Goal: Transaction & Acquisition: Purchase product/service

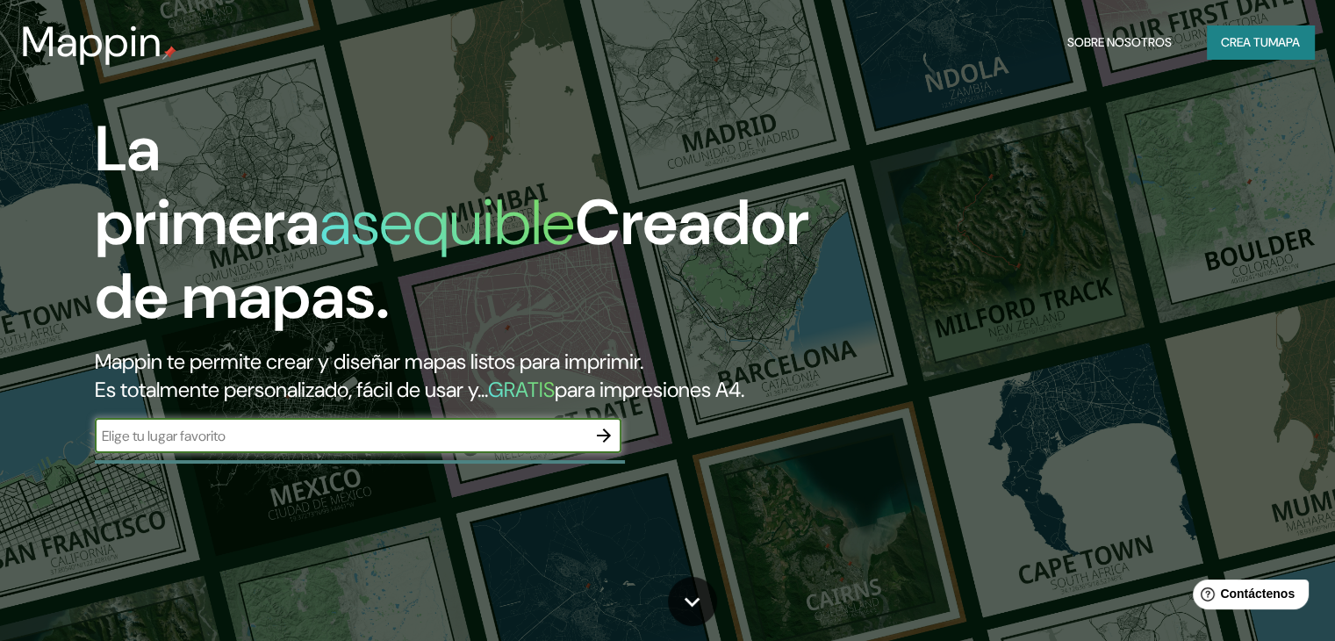
click at [513, 446] on input "text" at bounding box center [340, 436] width 491 height 20
type input "[GEOGRAPHIC_DATA]"
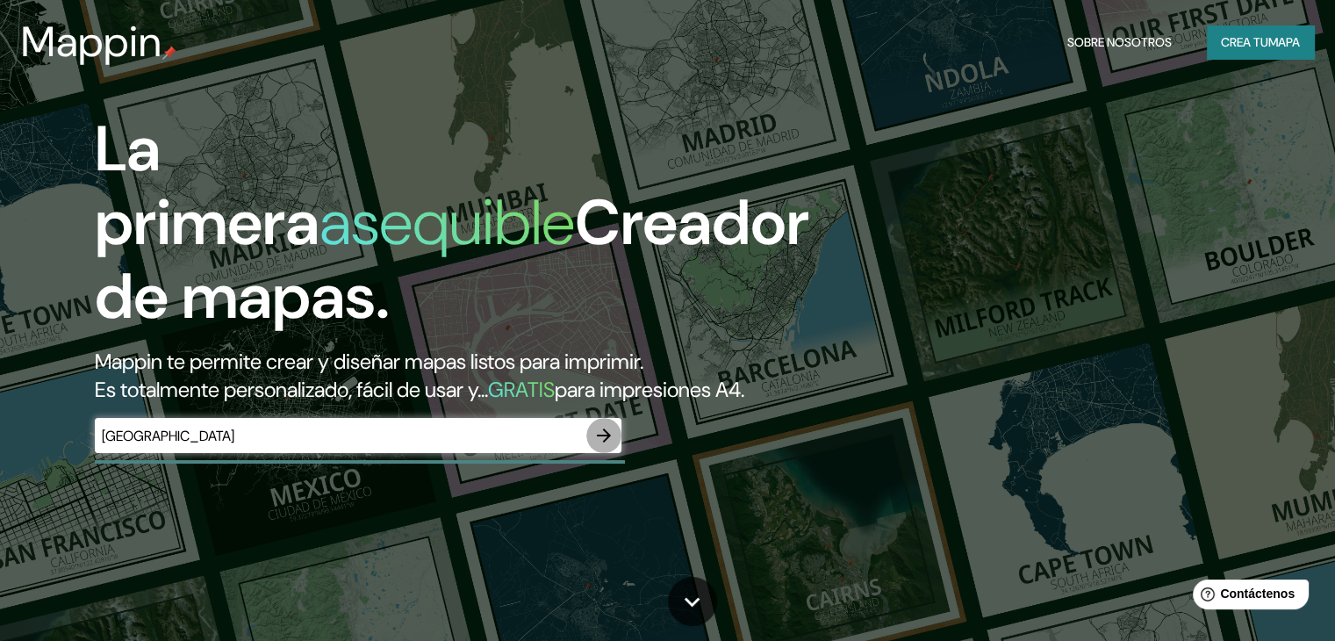
click at [603, 446] on icon "button" at bounding box center [603, 435] width 21 height 21
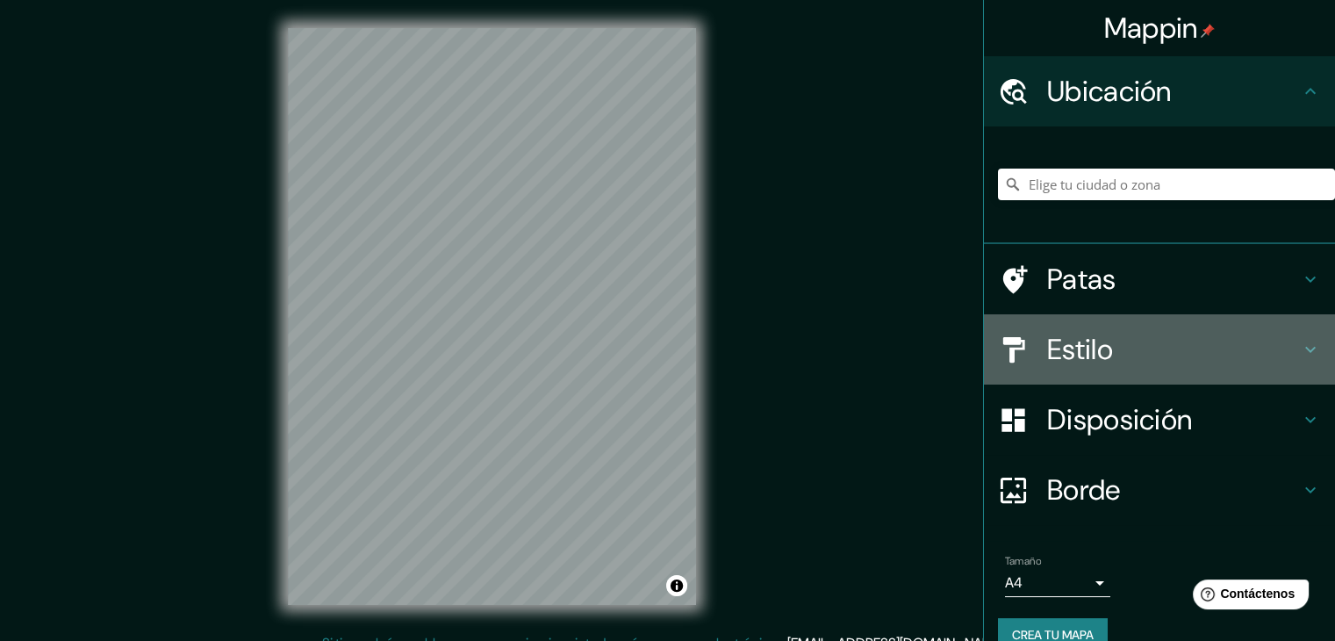
click at [1271, 350] on h4 "Estilo" at bounding box center [1173, 349] width 253 height 35
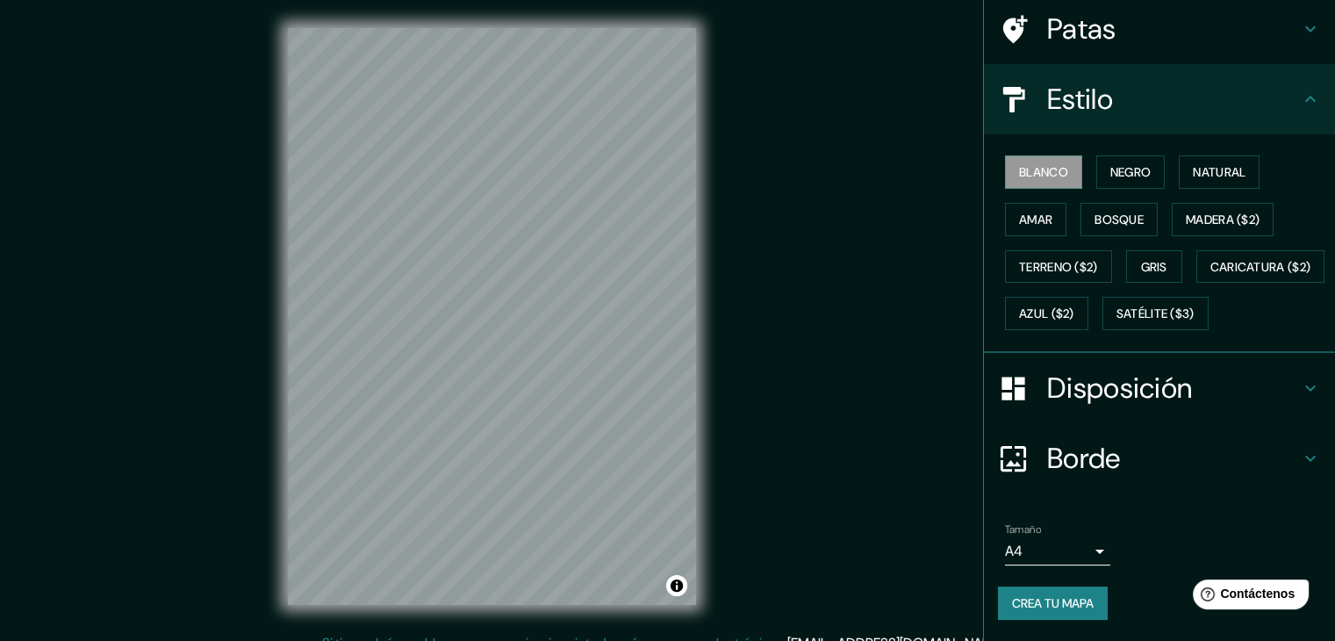
click at [1267, 393] on h4 "Disposición" at bounding box center [1173, 387] width 253 height 35
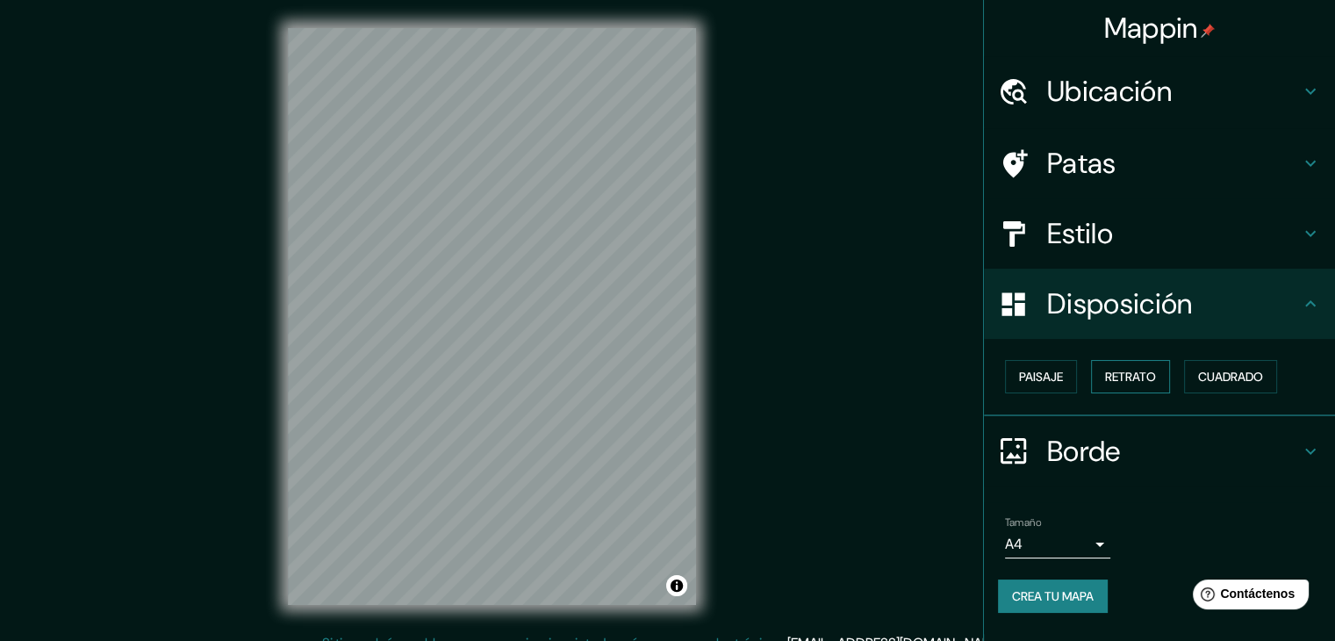
click at [1108, 379] on font "Retrato" at bounding box center [1130, 377] width 51 height 16
click at [1056, 375] on font "Paisaje" at bounding box center [1041, 377] width 44 height 16
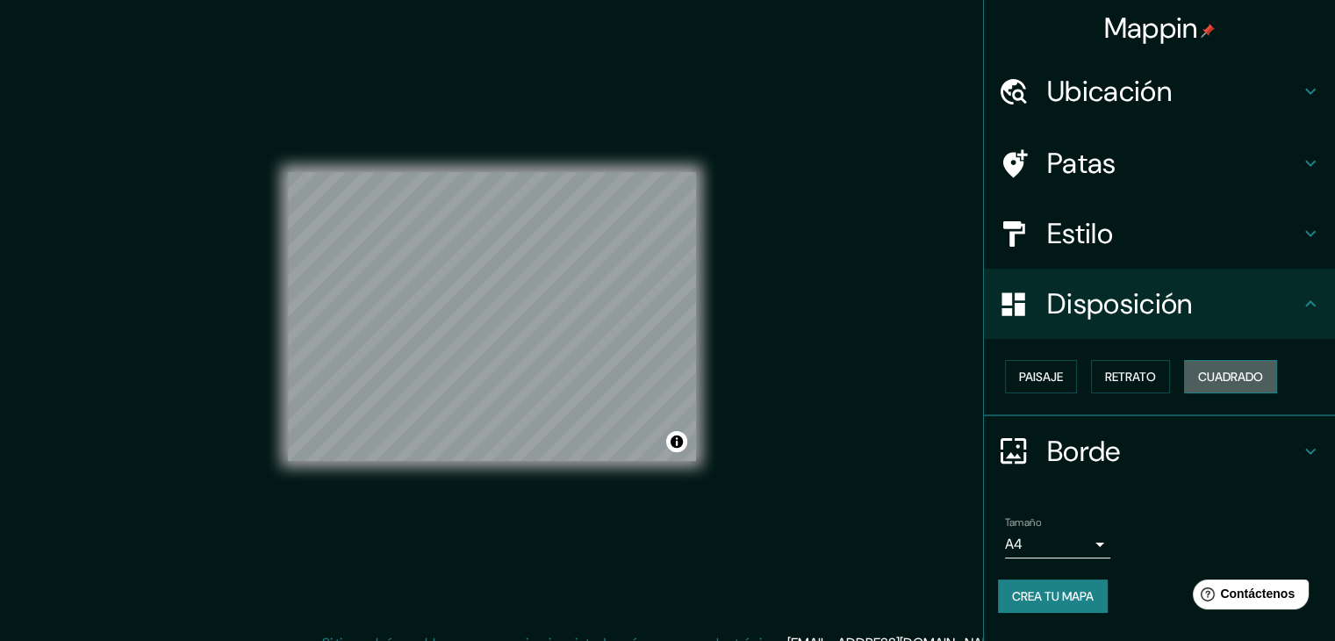
click at [1205, 371] on font "Cuadrado" at bounding box center [1230, 377] width 65 height 16
